Goal: Task Accomplishment & Management: Complete application form

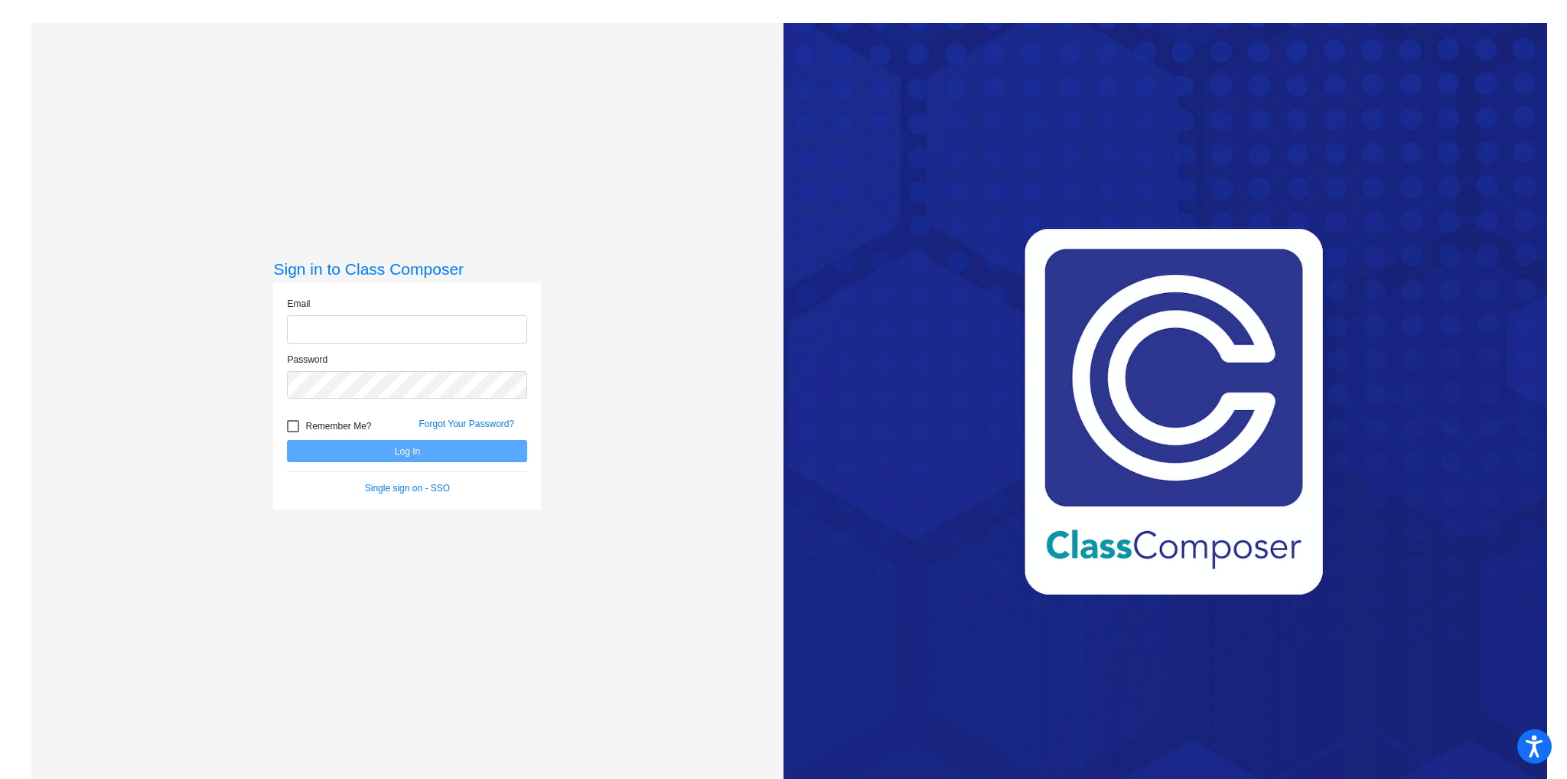
click at [450, 335] on input "email" at bounding box center [407, 329] width 240 height 28
type input "[EMAIL_ADDRESS][DOMAIN_NAME]"
click at [287, 440] on button "Log In" at bounding box center [407, 451] width 240 height 22
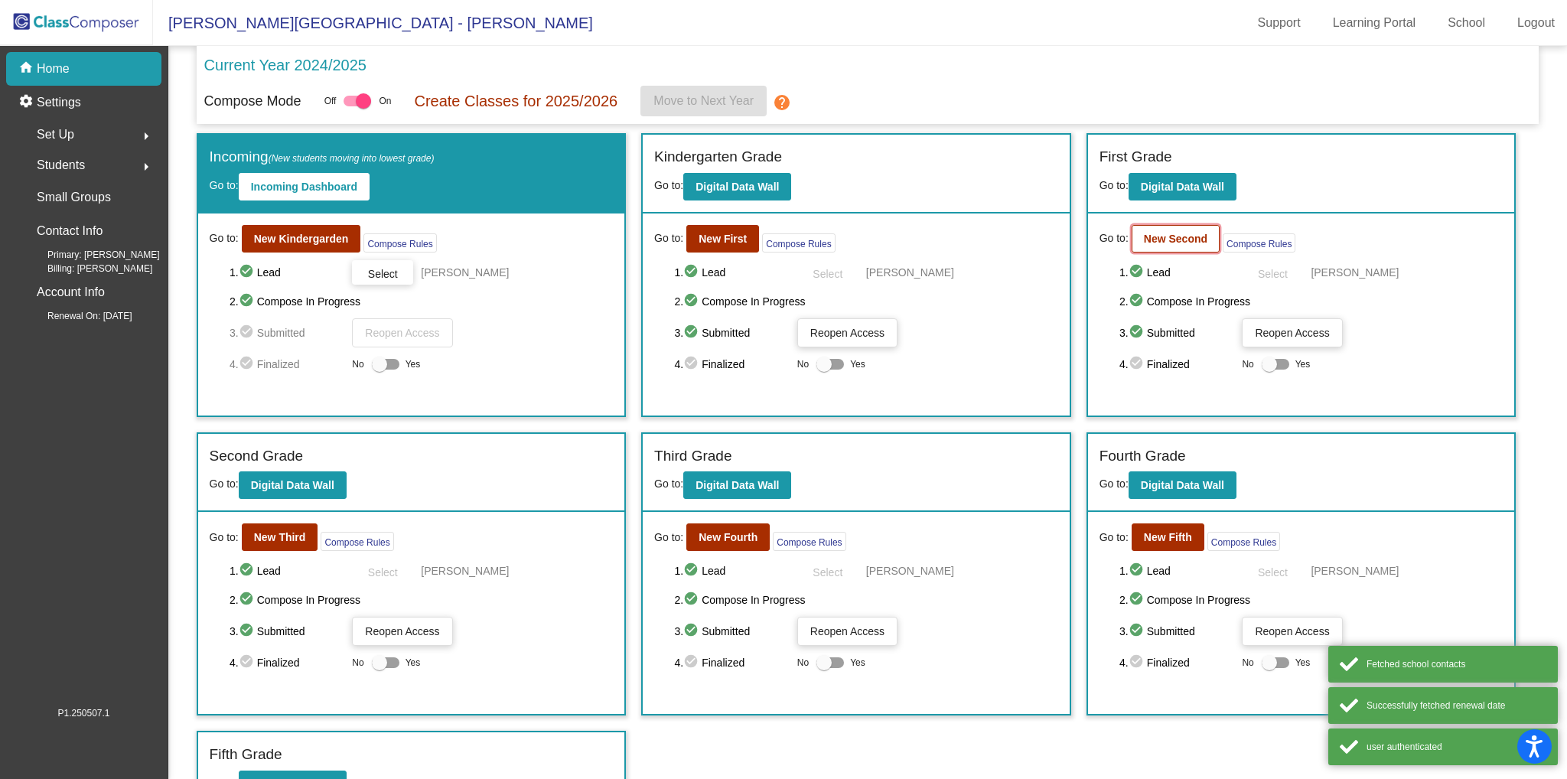
click at [1184, 233] on b "New Second" at bounding box center [1175, 239] width 63 height 12
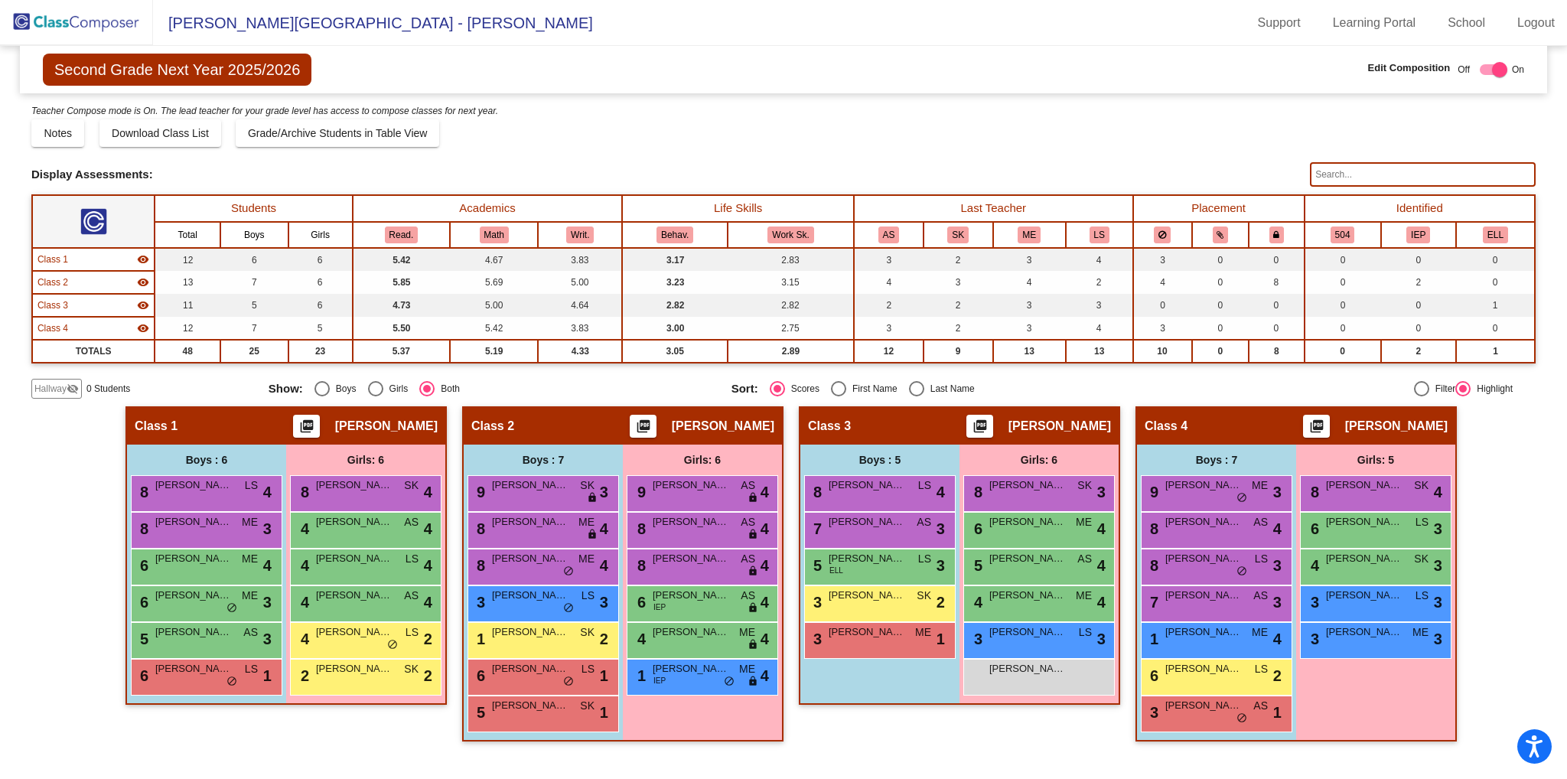
click at [55, 384] on span "Hallway" at bounding box center [50, 389] width 32 height 14
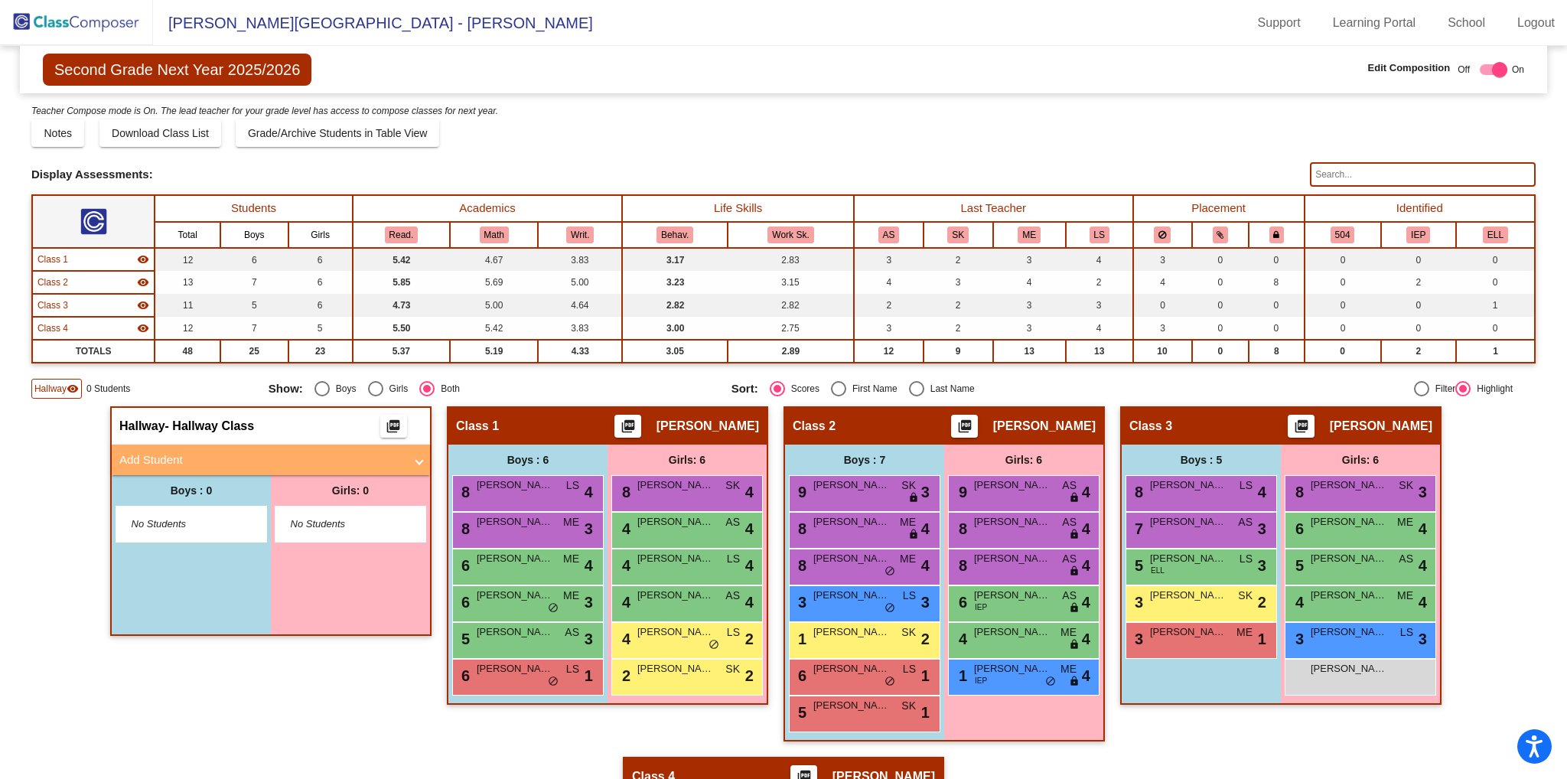
click at [176, 462] on mat-panel-title "Add Student" at bounding box center [261, 460] width 285 height 18
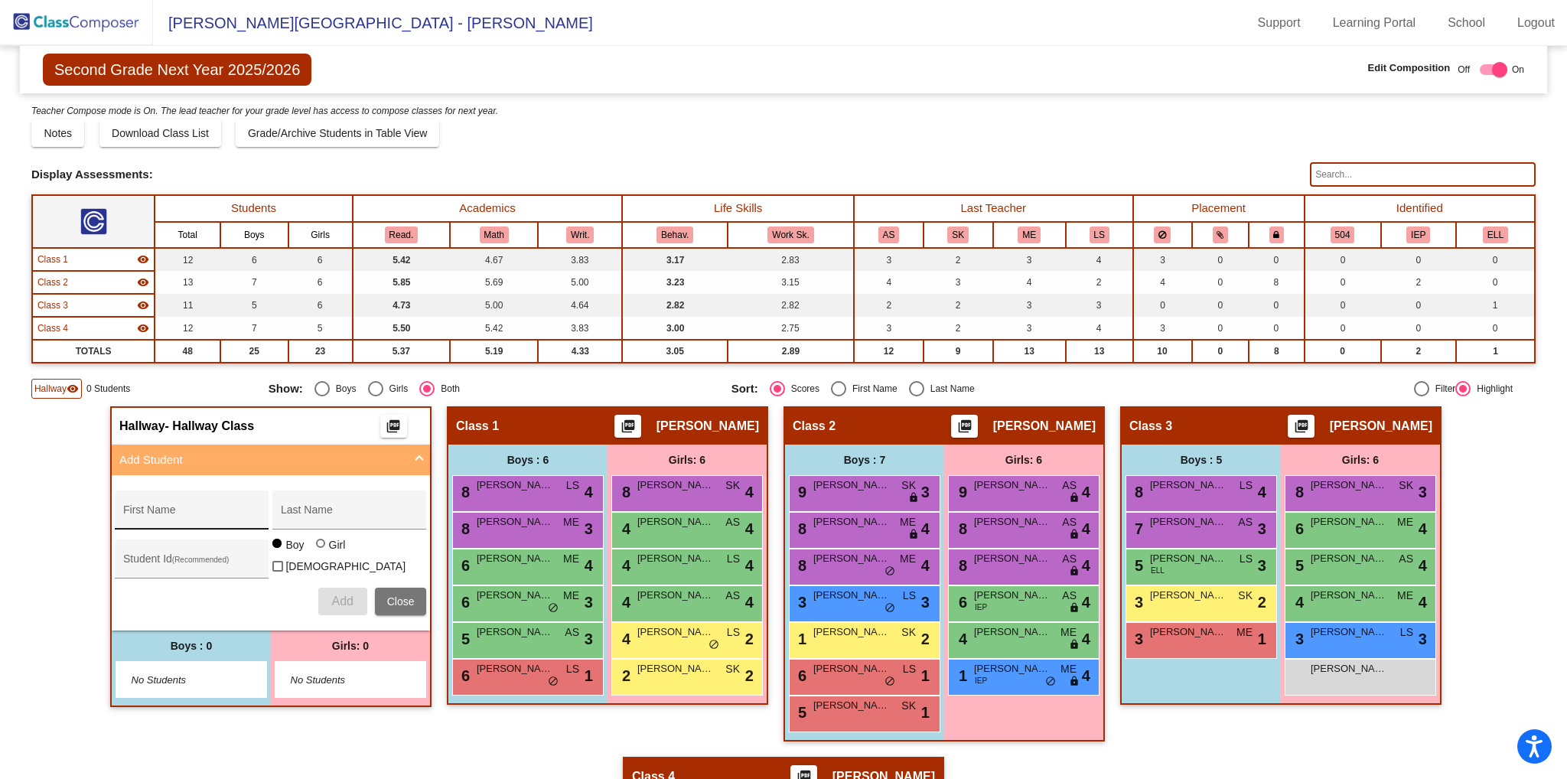
click at [191, 506] on div "First Name" at bounding box center [192, 514] width 138 height 31
click at [256, 514] on input "First Name" at bounding box center [192, 515] width 138 height 12
type input "[PERSON_NAME]"
click at [300, 503] on div "Last Name" at bounding box center [350, 514] width 138 height 31
type input "[PERSON_NAME]"
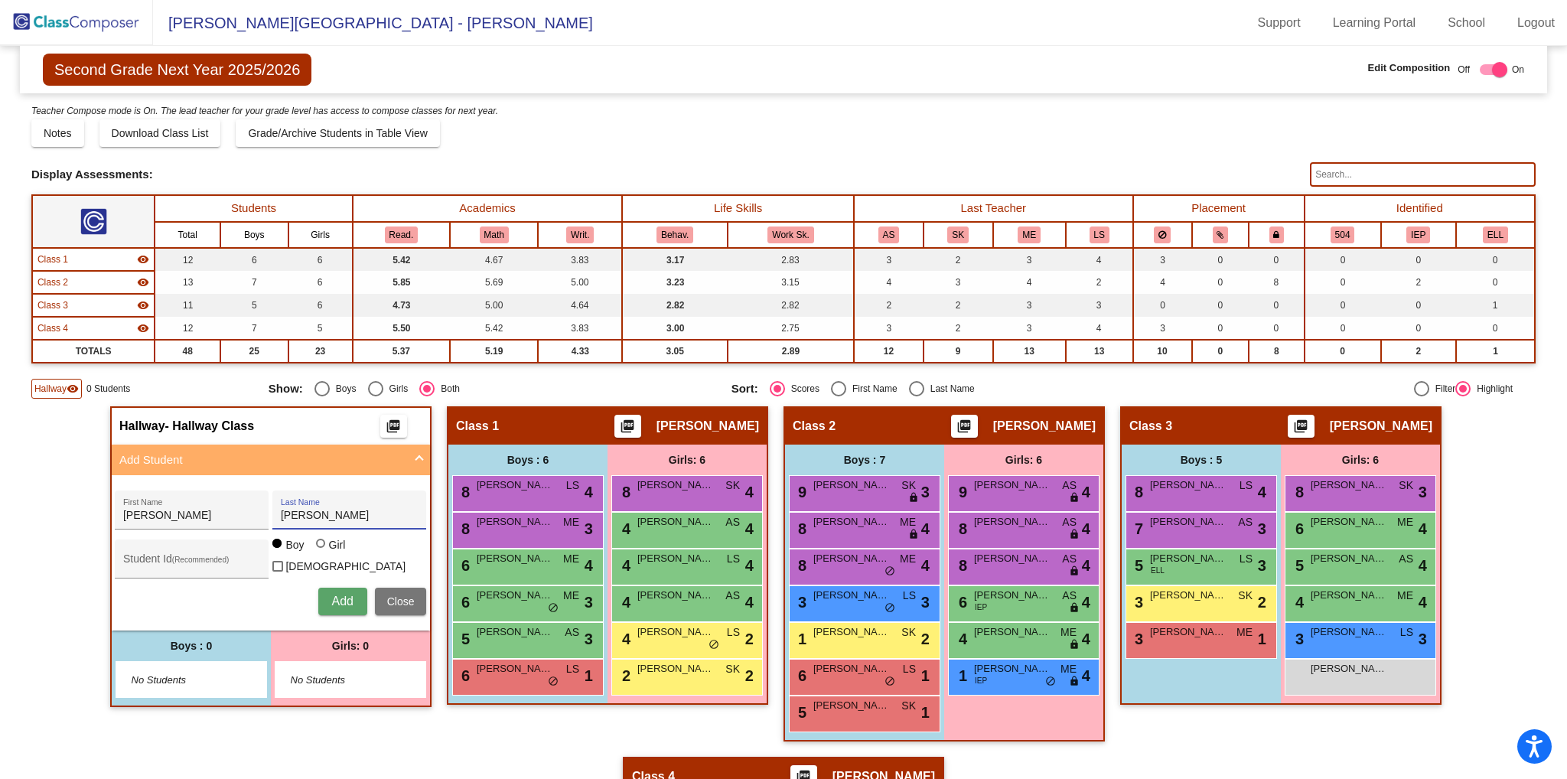
click at [346, 597] on span "Add" at bounding box center [341, 600] width 21 height 13
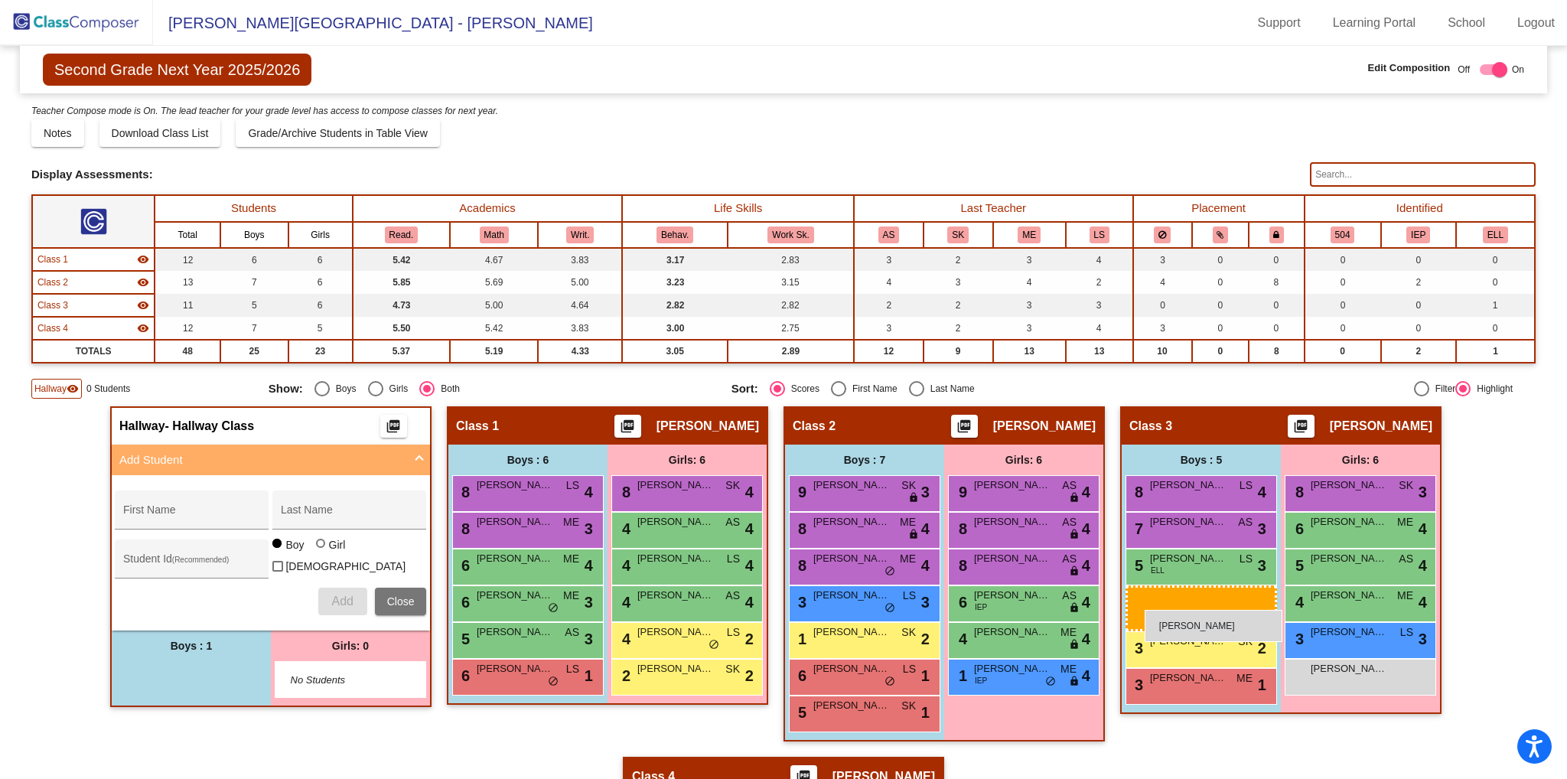
drag, startPoint x: 191, startPoint y: 669, endPoint x: 1144, endPoint y: 610, distance: 955.0
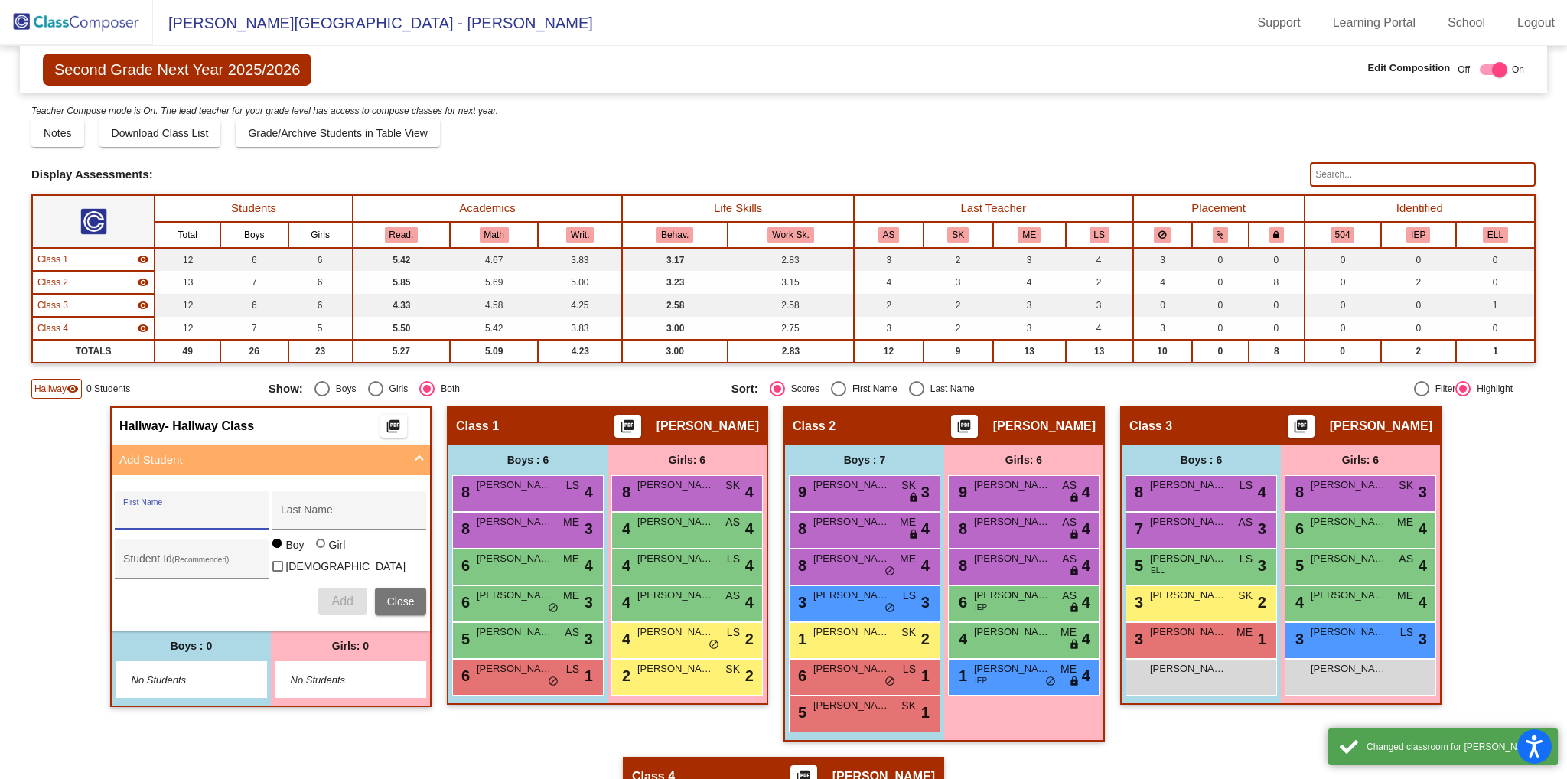
click at [229, 509] on input "First Name" at bounding box center [192, 515] width 138 height 12
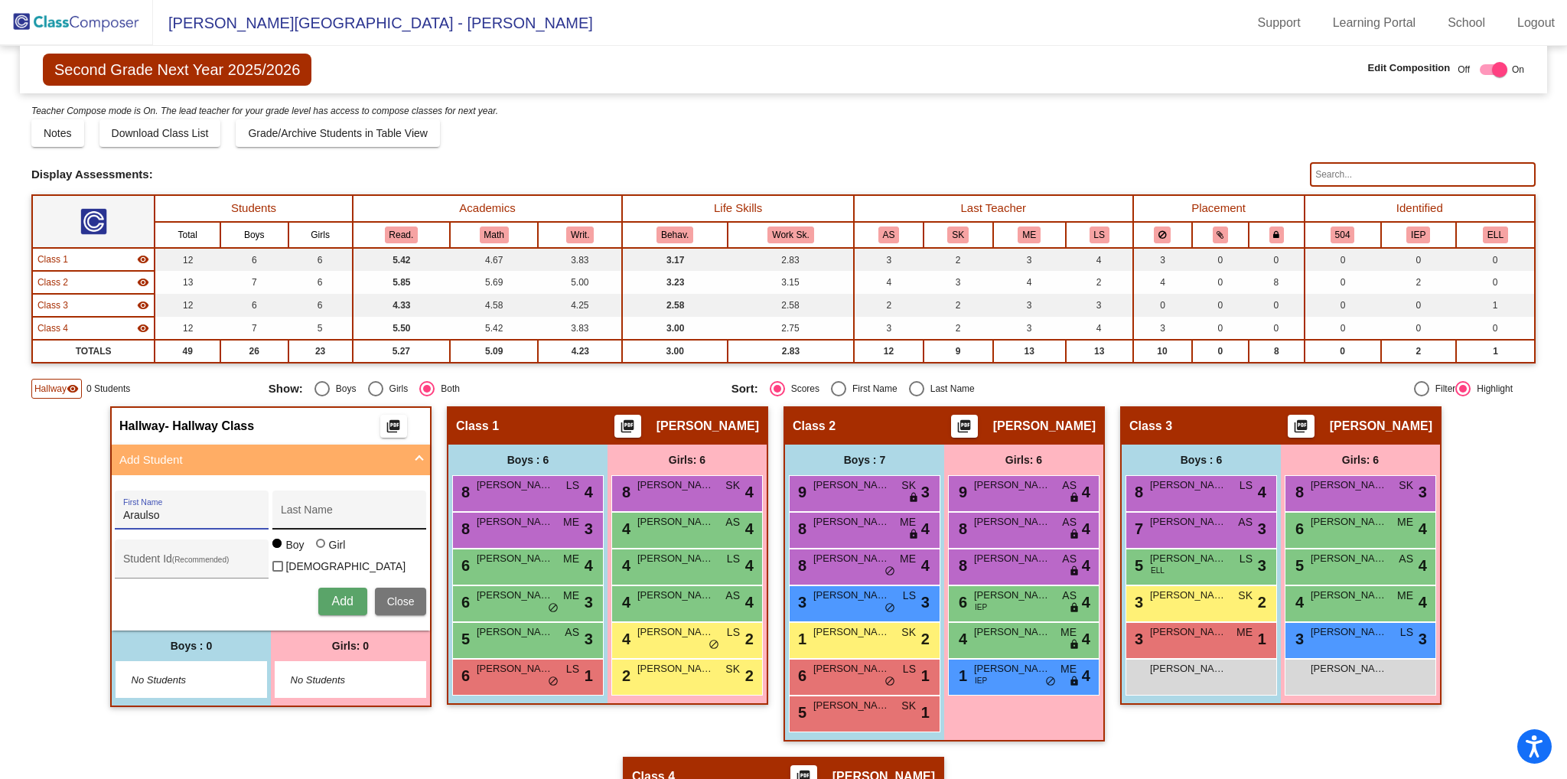
type input "Araulso"
click at [334, 503] on div "Last Name" at bounding box center [350, 514] width 138 height 31
type input "[PERSON_NAME]"
click at [334, 599] on span "Add" at bounding box center [341, 600] width 21 height 13
click at [220, 662] on div "[PERSON_NAME] lock do_not_disturb_alt" at bounding box center [189, 677] width 146 height 31
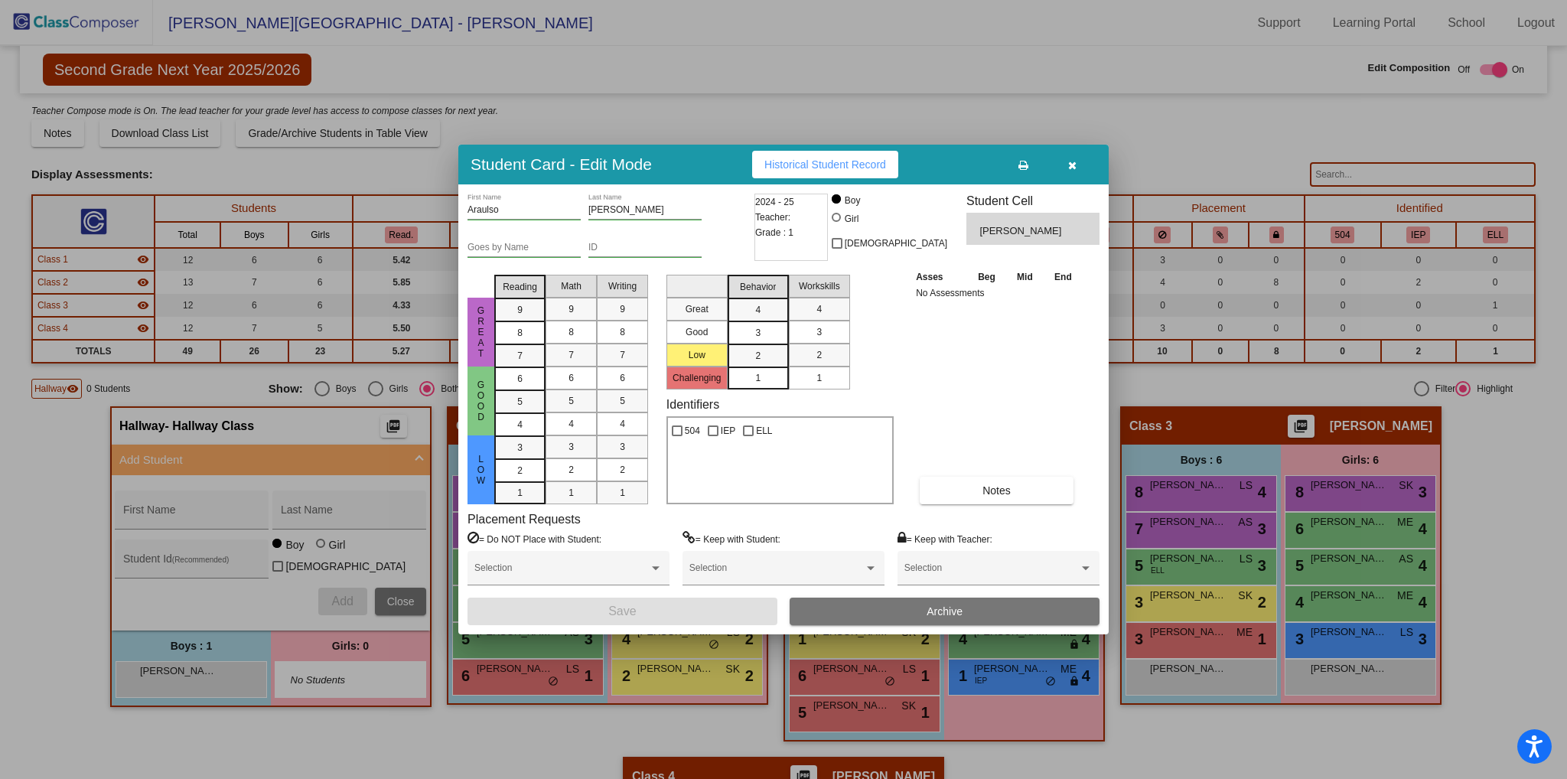
click at [640, 213] on input "[PERSON_NAME]" at bounding box center [644, 210] width 113 height 11
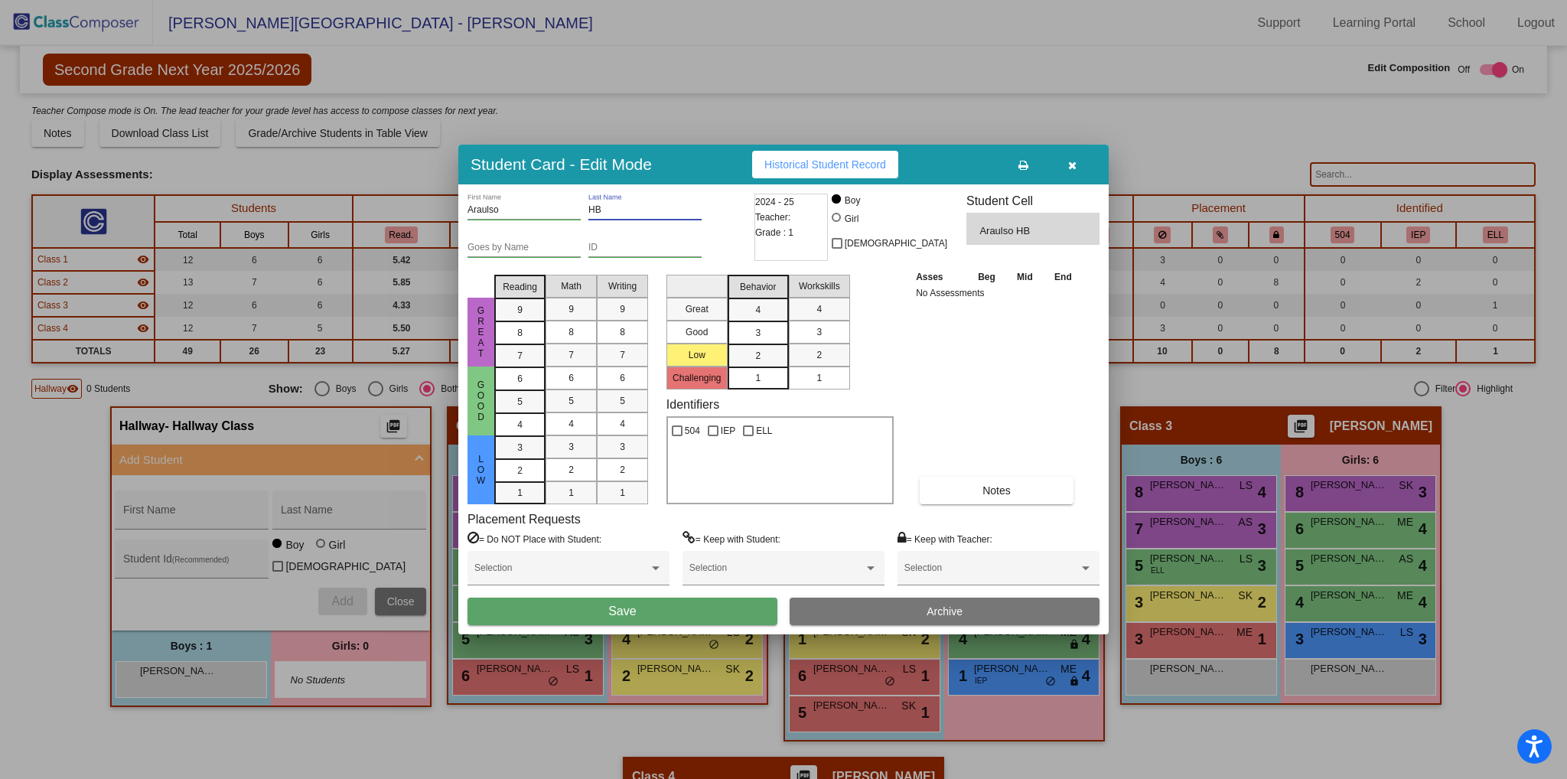
type input "H"
type input "[PERSON_NAME]"
click at [645, 601] on button "Save" at bounding box center [622, 611] width 310 height 28
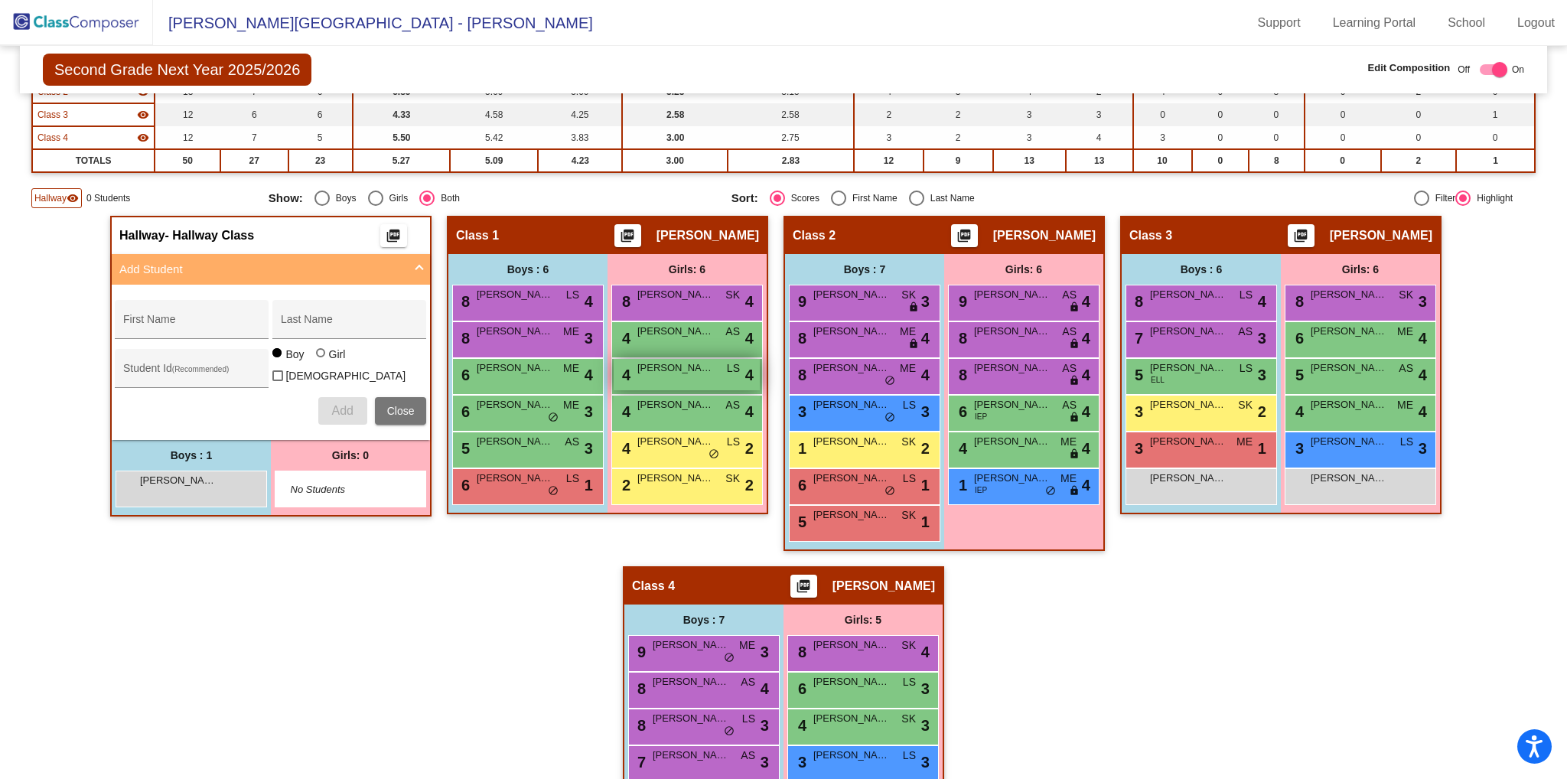
scroll to position [306, 0]
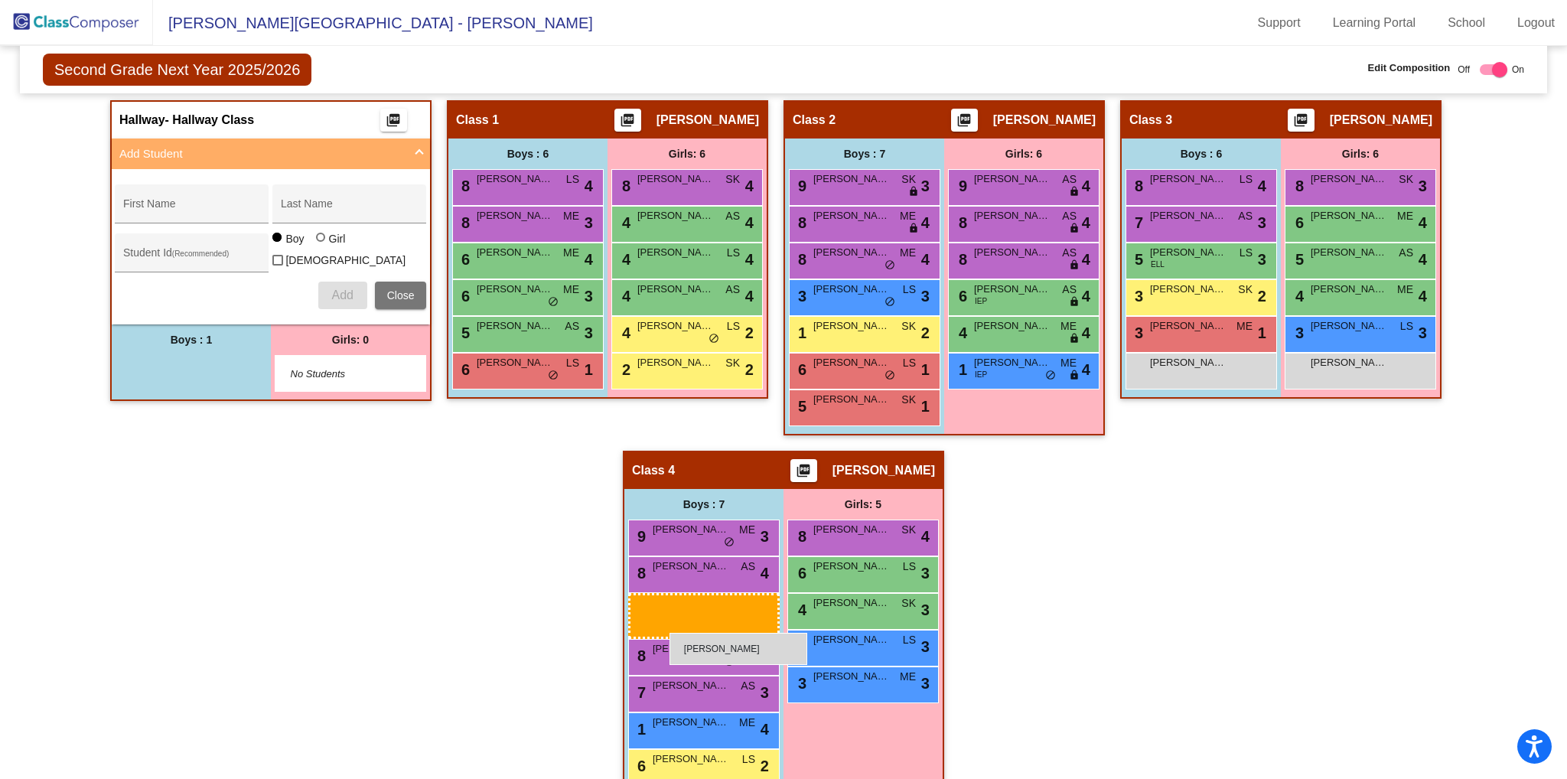
drag, startPoint x: 213, startPoint y: 359, endPoint x: 669, endPoint y: 633, distance: 532.5
